Goal: Task Accomplishment & Management: Complete application form

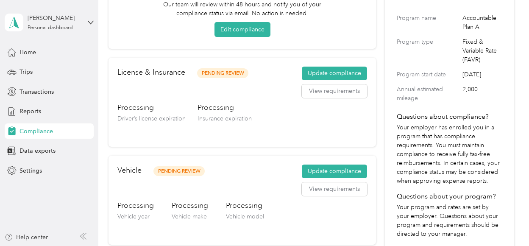
scroll to position [98, 0]
click at [318, 72] on button "Update compliance" at bounding box center [334, 73] width 65 height 14
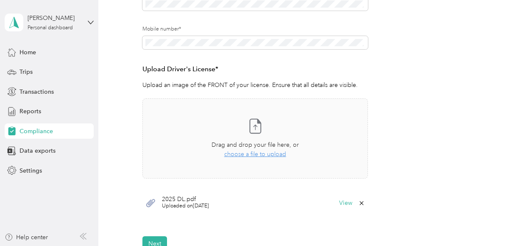
scroll to position [181, 0]
click at [238, 155] on span "choose a file to upload" at bounding box center [255, 153] width 62 height 7
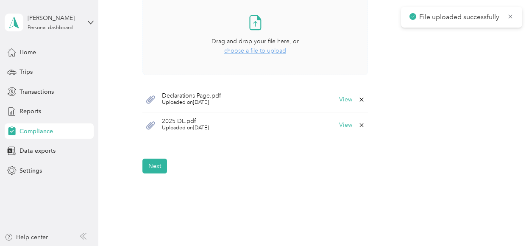
scroll to position [285, 0]
click at [159, 163] on button "Next" at bounding box center [154, 165] width 25 height 15
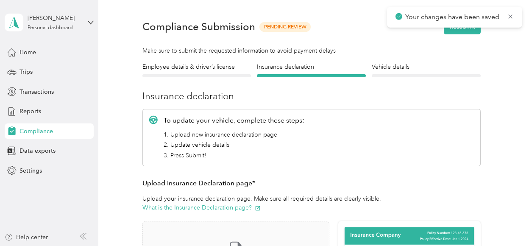
scroll to position [10, 0]
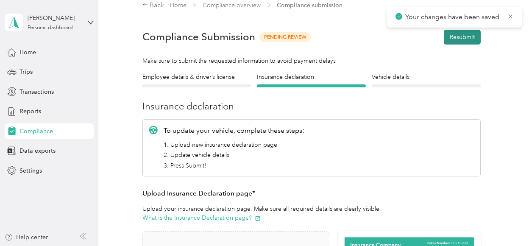
click at [461, 39] on button "Resubmit" at bounding box center [462, 37] width 37 height 15
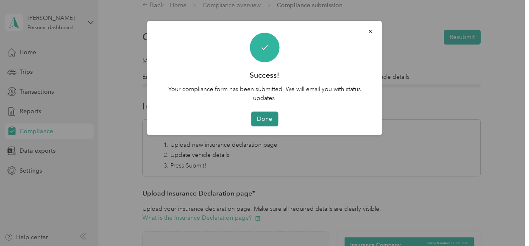
click at [259, 122] on button "Done" at bounding box center [264, 118] width 27 height 15
